Goal: Task Accomplishment & Management: Use online tool/utility

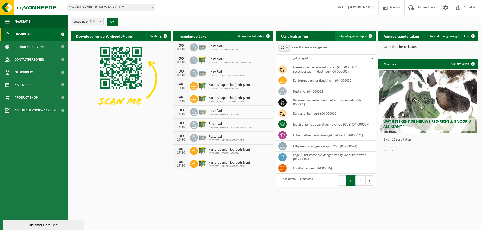
click at [352, 35] on span "Ophaling aanvragen" at bounding box center [352, 35] width 27 height 3
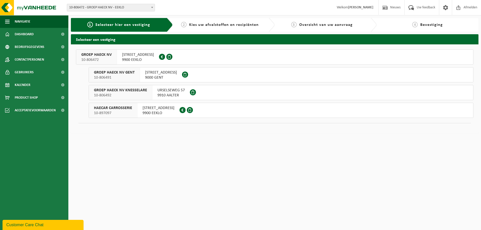
click at [93, 56] on span "GROEP HAECK NV" at bounding box center [96, 54] width 30 height 5
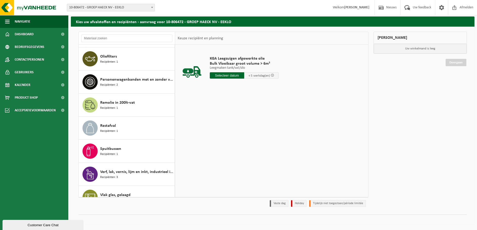
scroll to position [216, 0]
